Goal: Task Accomplishment & Management: Manage account settings

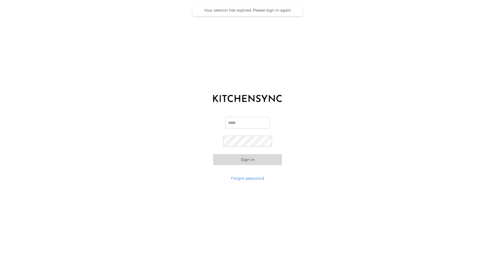
click at [239, 125] on input "Email" at bounding box center [247, 123] width 45 height 12
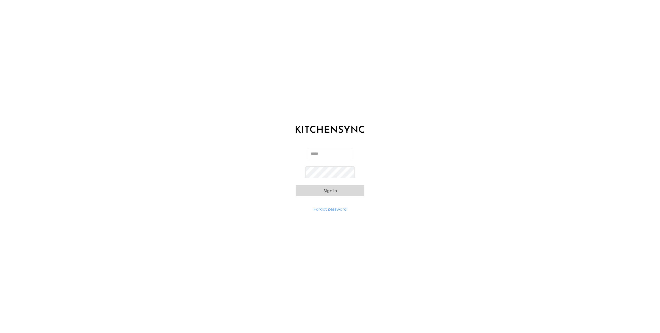
click at [324, 152] on input "Email" at bounding box center [330, 154] width 45 height 12
click at [0, 332] on com-1password-button at bounding box center [0, 333] width 0 height 0
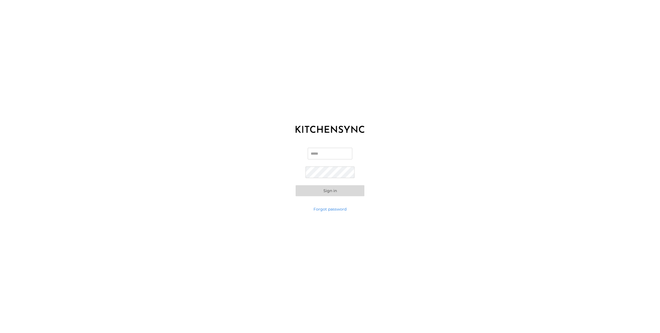
click at [0, 332] on com-1password-button at bounding box center [0, 333] width 0 height 0
click at [328, 158] on input "Email" at bounding box center [330, 154] width 45 height 12
type input "**********"
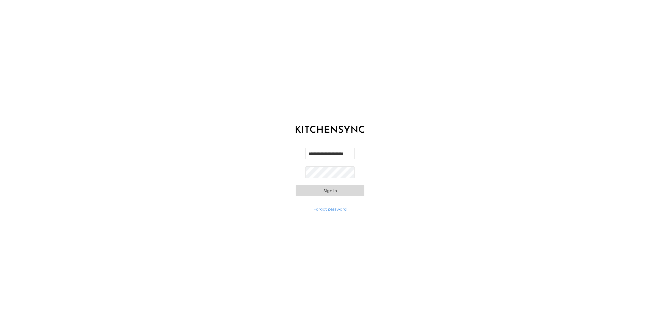
scroll to position [0, 0]
click at [0, 332] on com-1password-button at bounding box center [0, 333] width 0 height 0
click at [322, 209] on link "Forgot password" at bounding box center [329, 208] width 33 height 5
click at [337, 164] on input "Email" at bounding box center [329, 165] width 69 height 12
type input "**********"
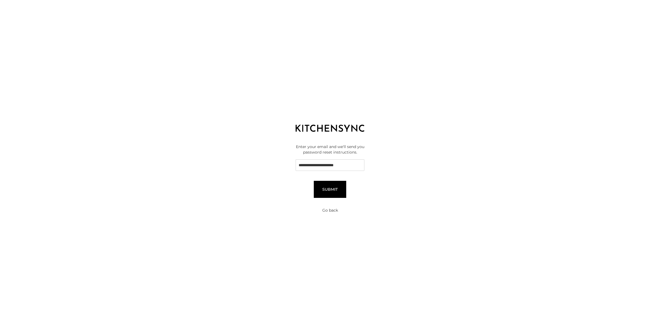
click at [332, 189] on button "Submit" at bounding box center [330, 189] width 32 height 17
click at [328, 210] on button "Go back" at bounding box center [330, 209] width 16 height 5
click at [335, 154] on input "Email" at bounding box center [330, 154] width 45 height 12
click at [0, 332] on com-1password-button at bounding box center [0, 333] width 0 height 0
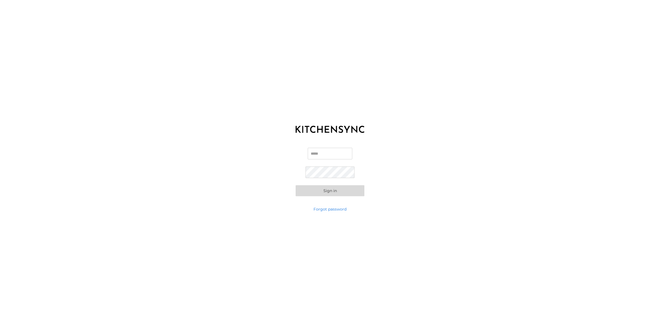
click at [333, 152] on input "Email" at bounding box center [330, 154] width 45 height 12
click at [0, 332] on com-1password-button at bounding box center [0, 333] width 0 height 0
